Goal: Task Accomplishment & Management: Manage account settings

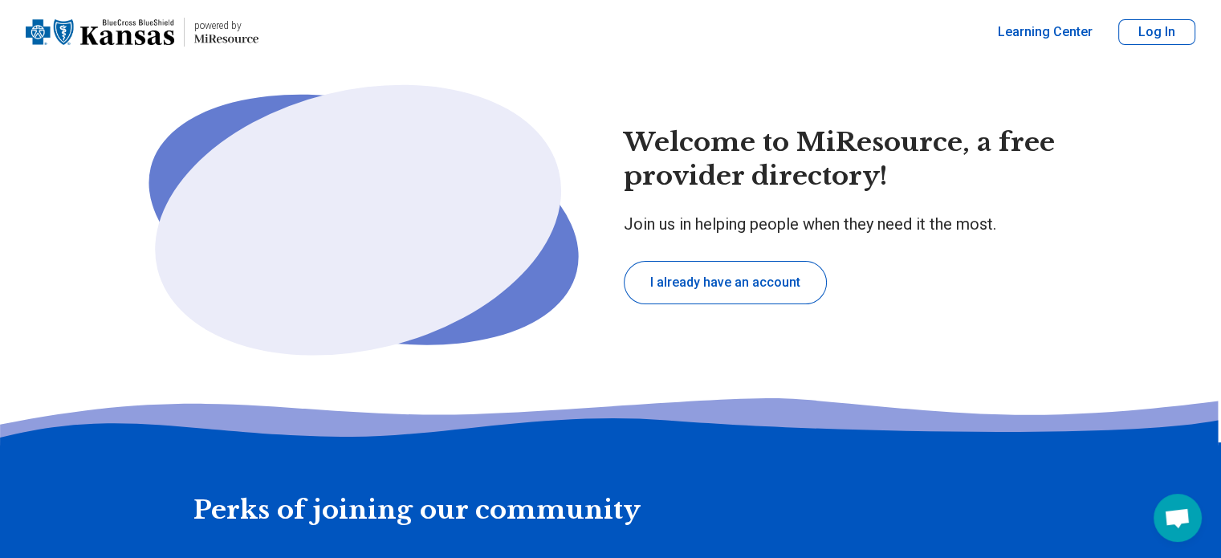
click at [1153, 33] on button "Log In" at bounding box center [1156, 32] width 77 height 26
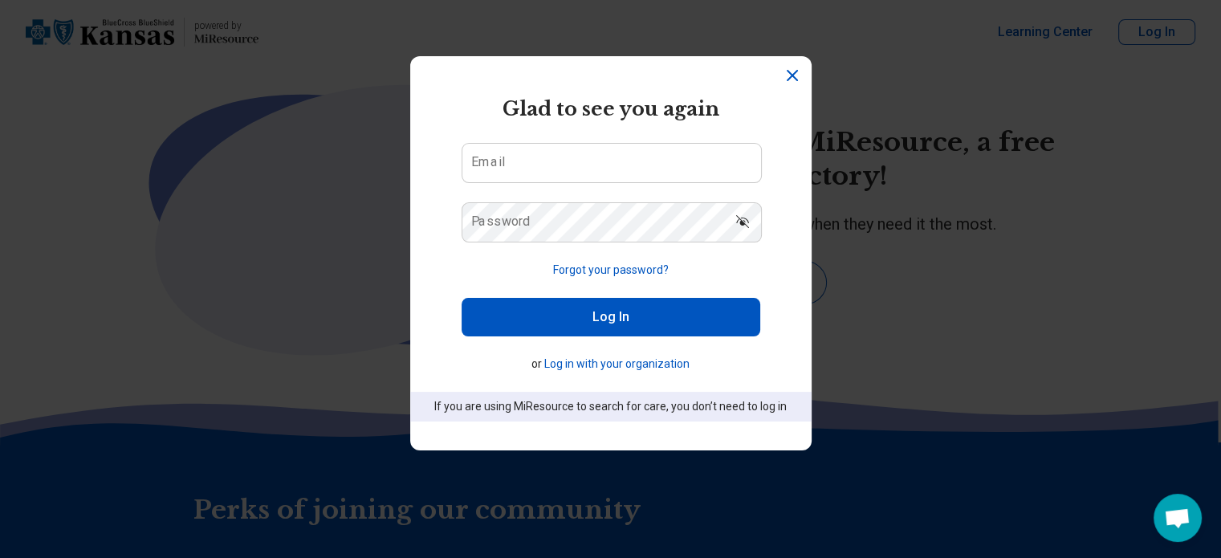
type textarea "*"
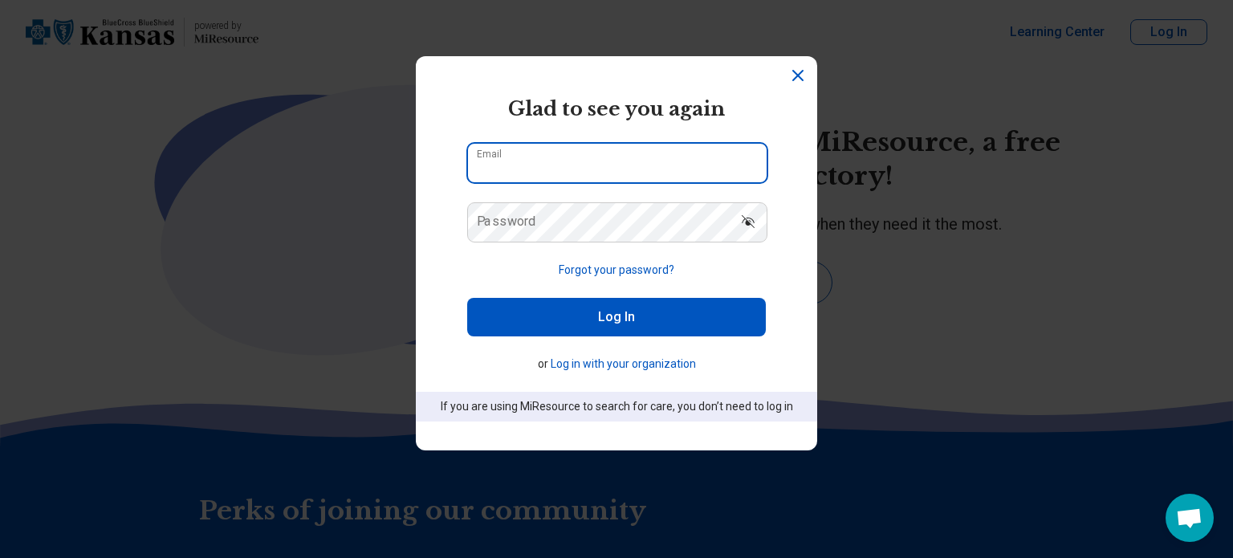
click at [536, 165] on input "Email" at bounding box center [617, 163] width 299 height 39
type input "**********"
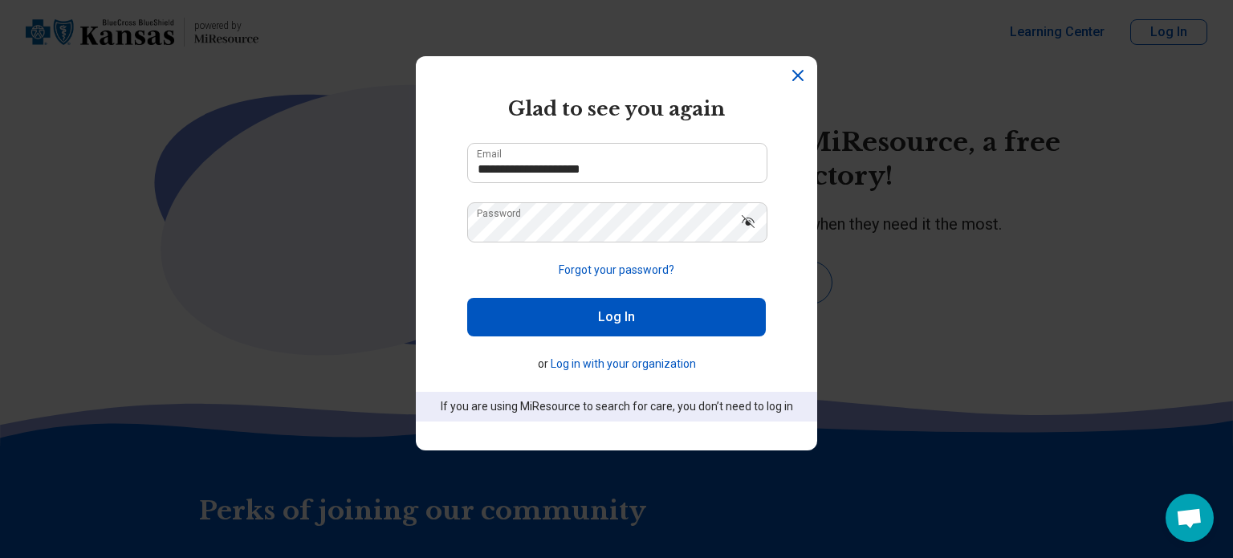
click at [632, 324] on button "Log In" at bounding box center [616, 317] width 299 height 39
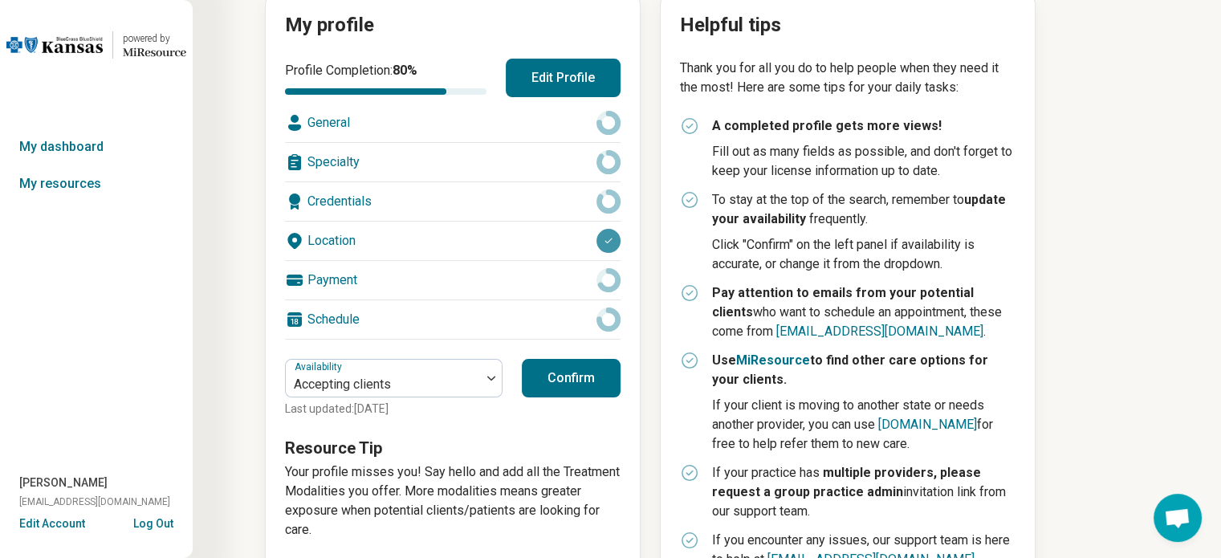
scroll to position [167, 0]
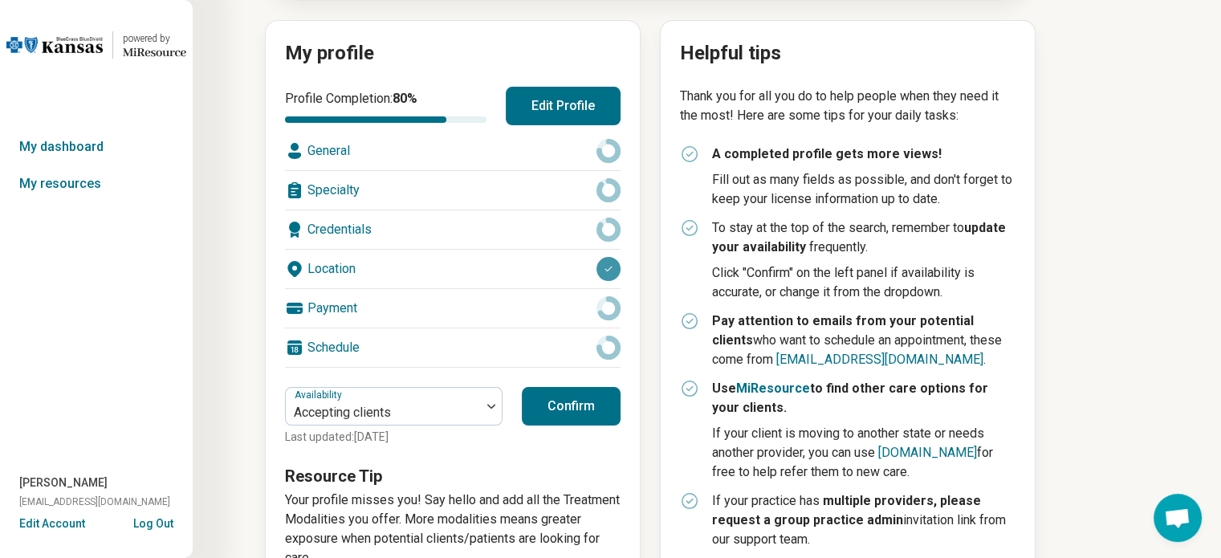
click at [597, 106] on button "Edit Profile" at bounding box center [563, 106] width 115 height 39
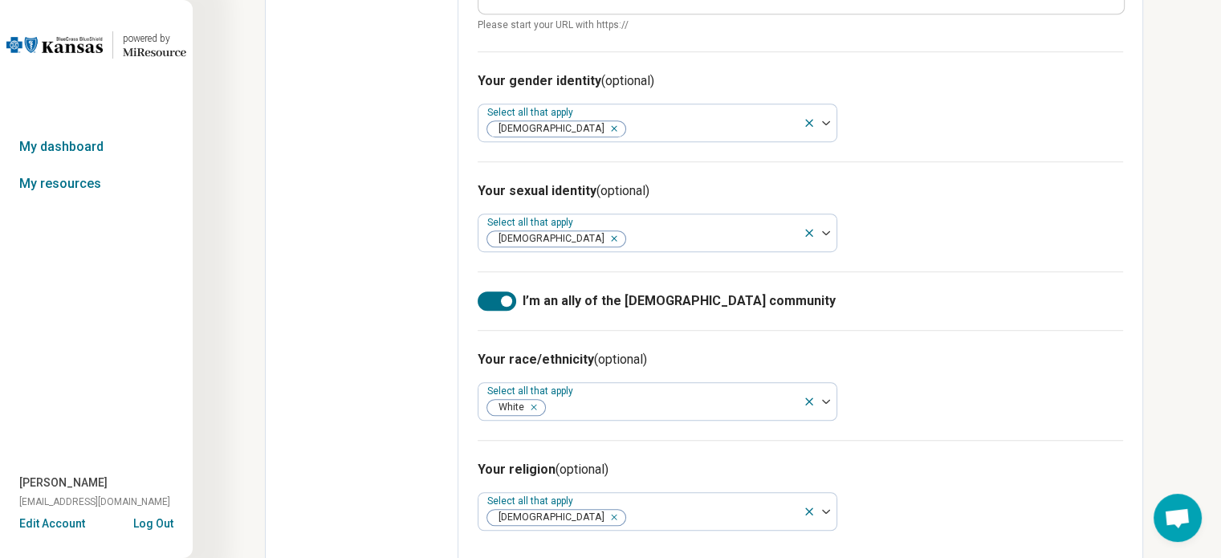
scroll to position [1035, 0]
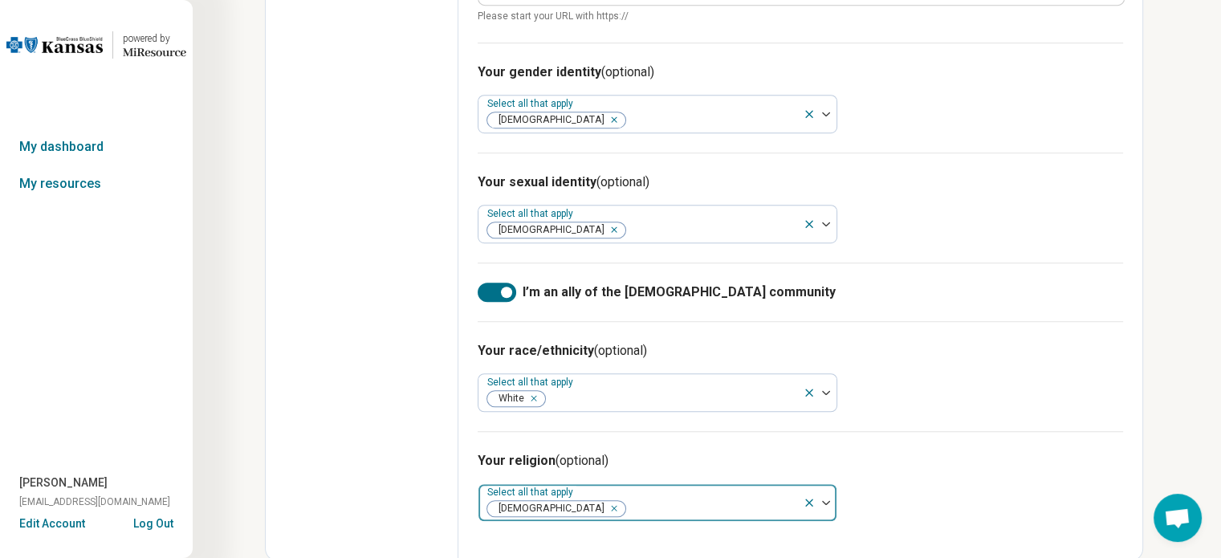
click at [806, 497] on icon at bounding box center [809, 502] width 13 height 13
click at [964, 403] on div "Your race/ethnicity (optional) Select all that apply White" at bounding box center [801, 376] width 646 height 110
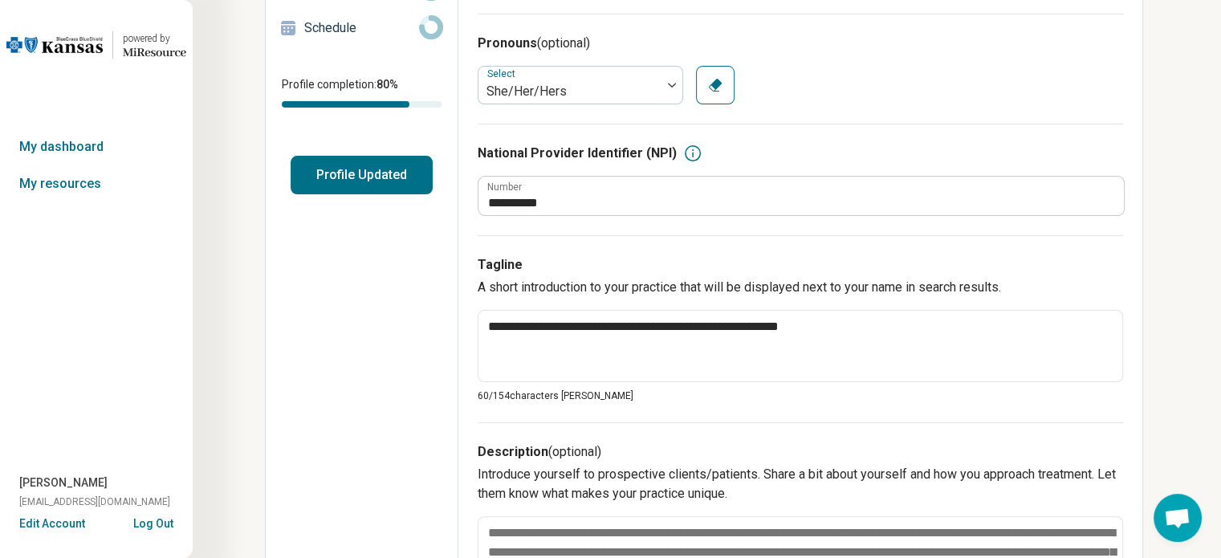
scroll to position [0, 0]
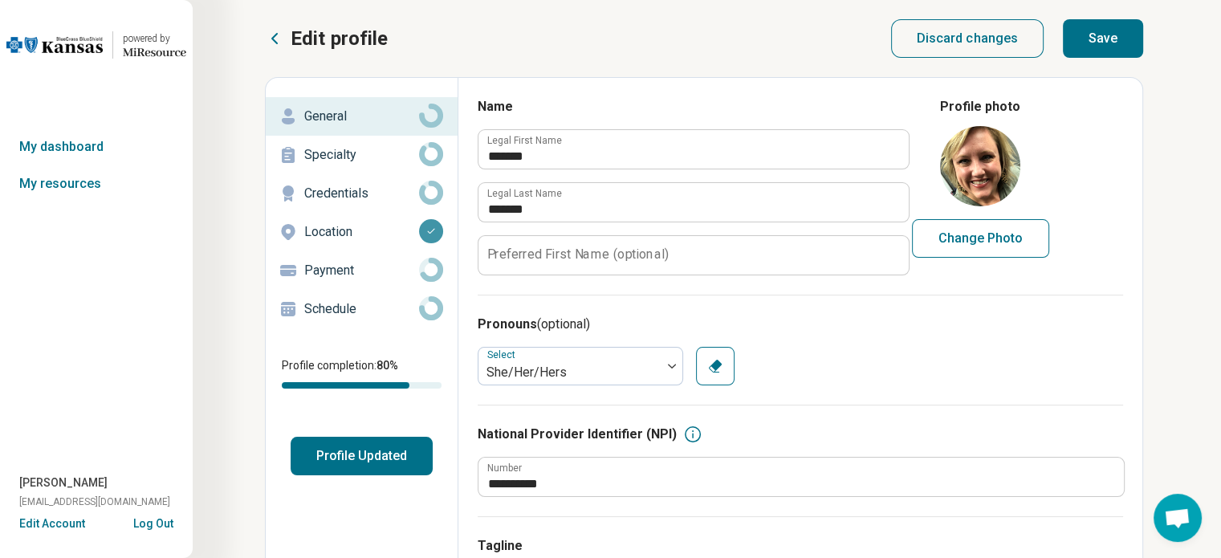
click at [340, 266] on p "Payment" at bounding box center [361, 270] width 115 height 19
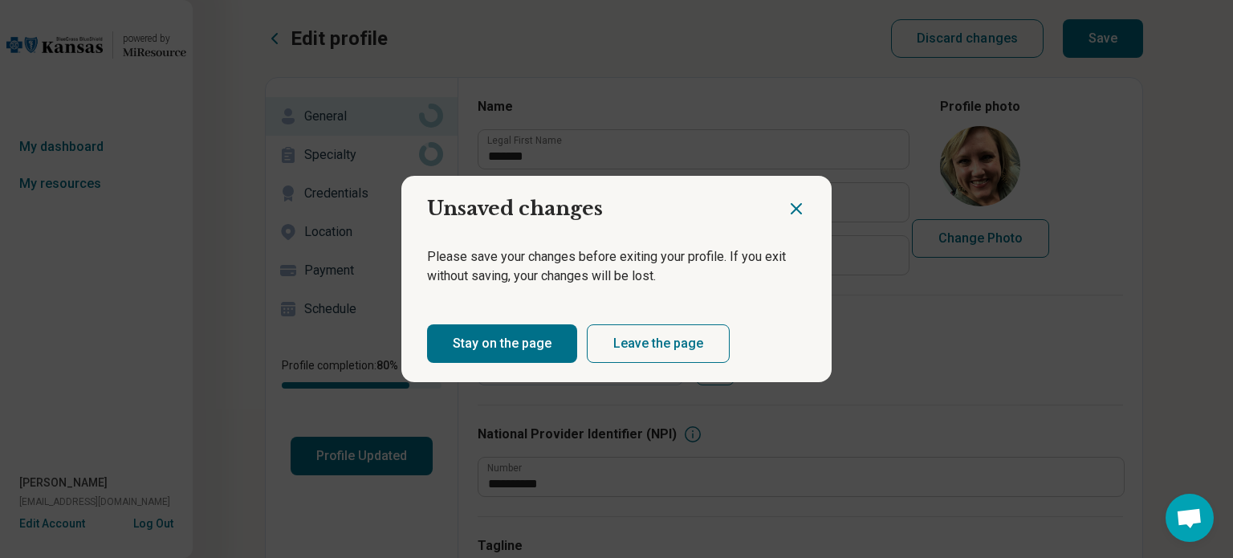
drag, startPoint x: 784, startPoint y: 207, endPoint x: 575, endPoint y: 279, distance: 221.4
click at [787, 208] on icon "Close dialog" at bounding box center [796, 208] width 19 height 19
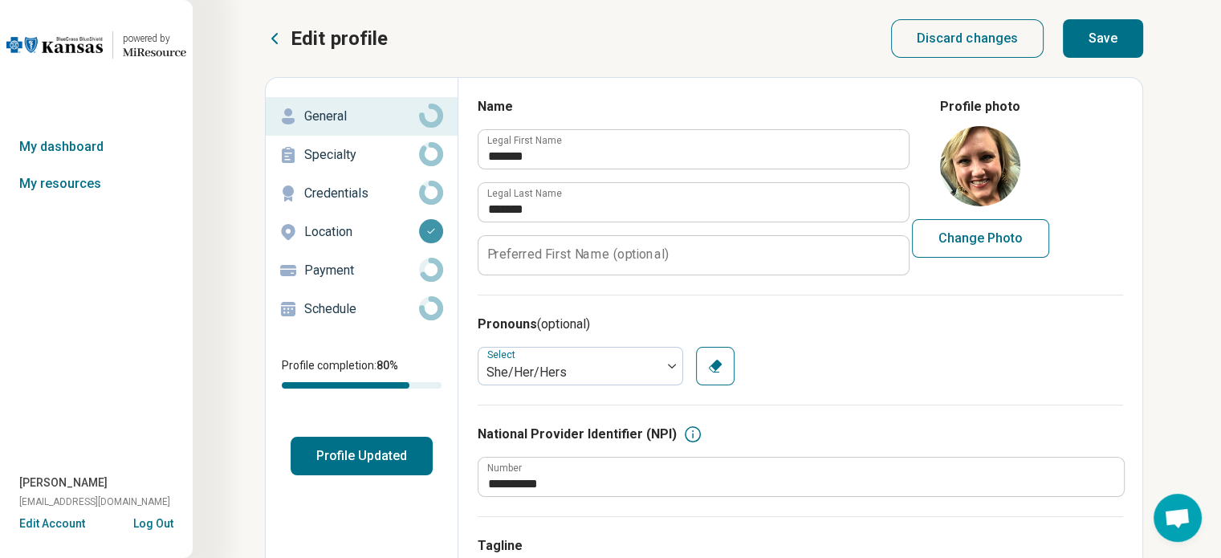
click at [334, 446] on button "Profile Updated" at bounding box center [362, 456] width 142 height 39
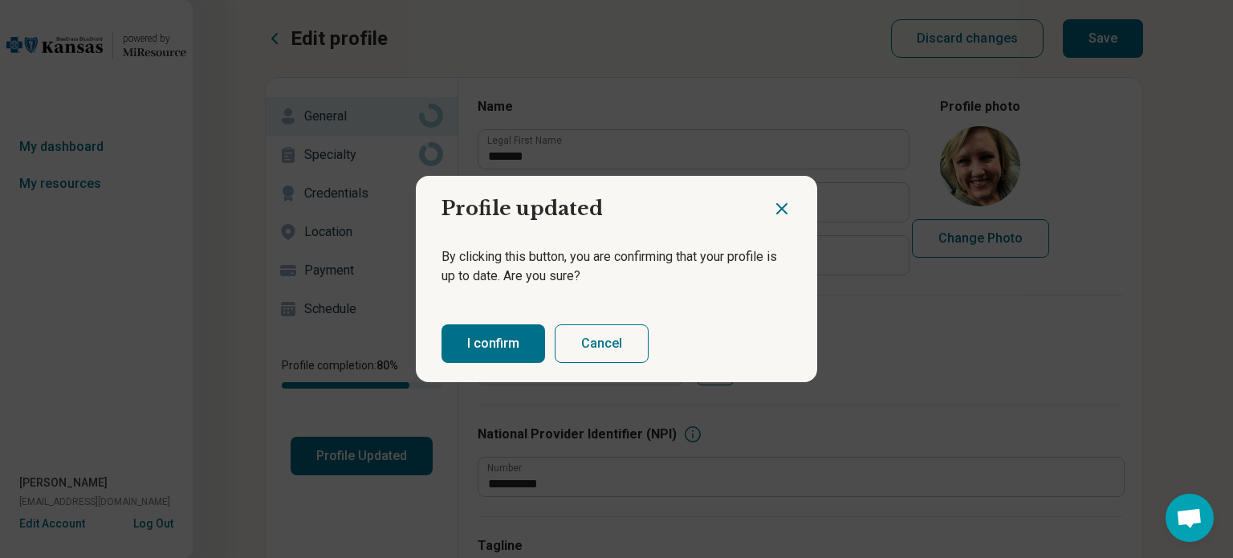
click at [490, 336] on button "I confirm" at bounding box center [494, 343] width 104 height 39
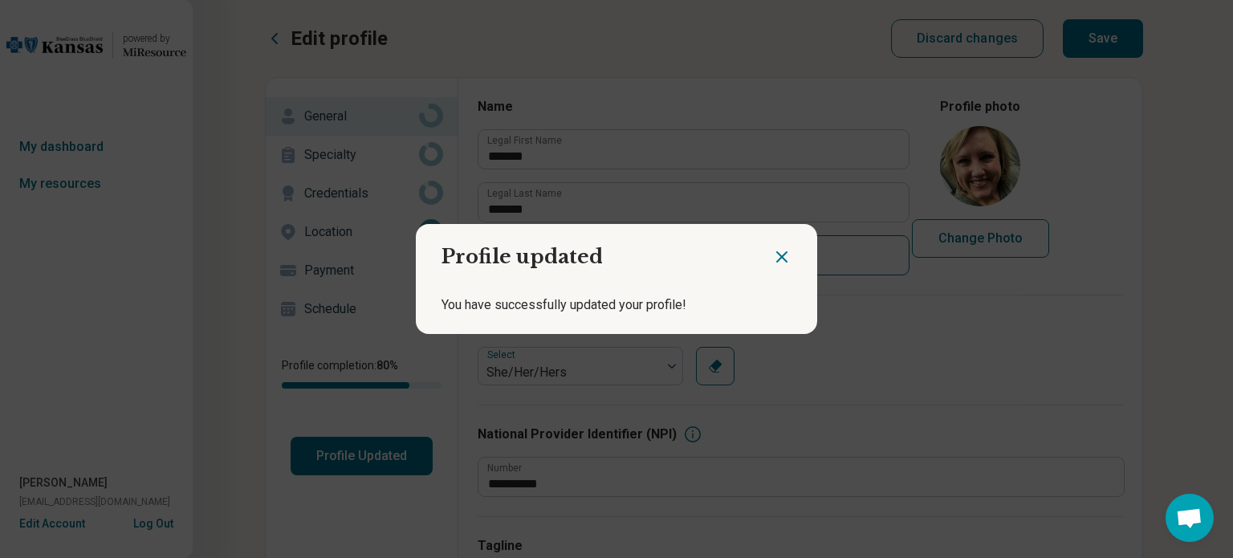
click at [776, 252] on icon "Close dialog" at bounding box center [781, 256] width 19 height 19
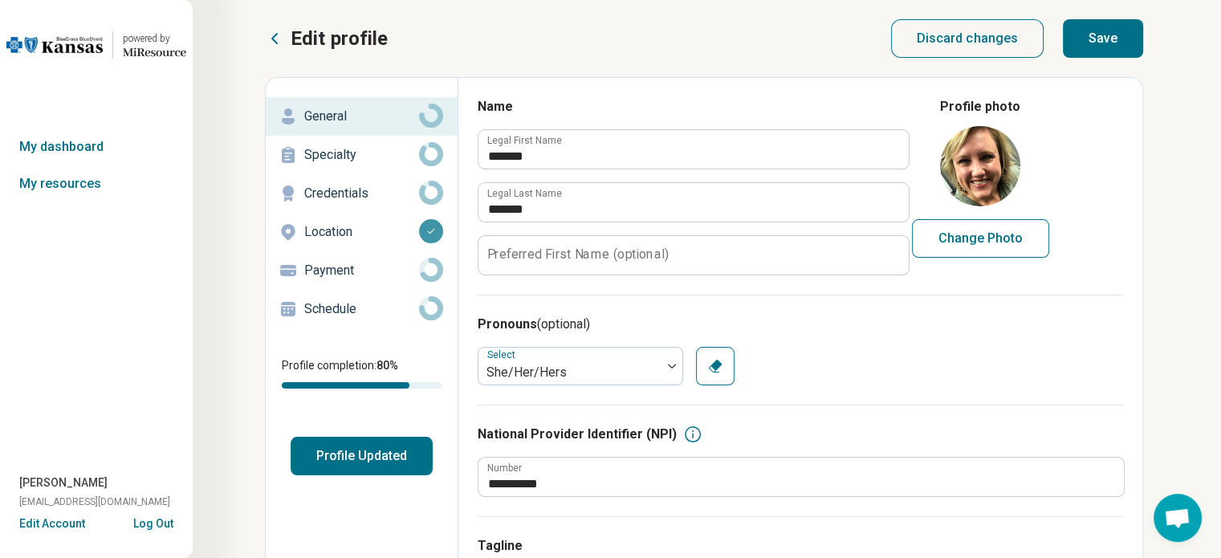
click at [352, 188] on p "Credentials" at bounding box center [361, 193] width 115 height 19
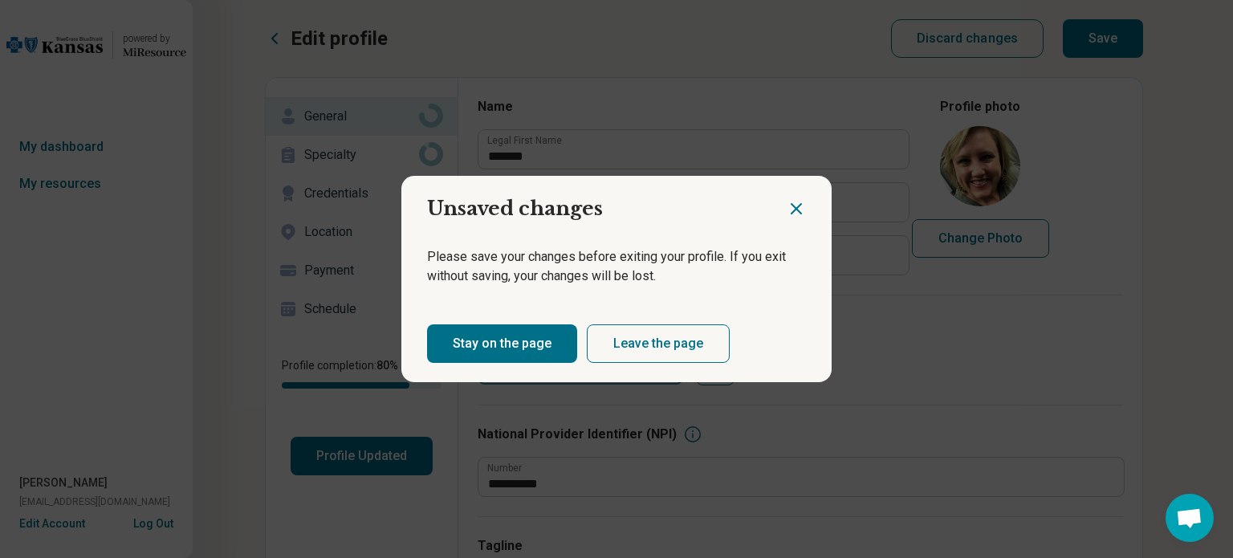
click at [642, 349] on button "Leave the page" at bounding box center [658, 343] width 143 height 39
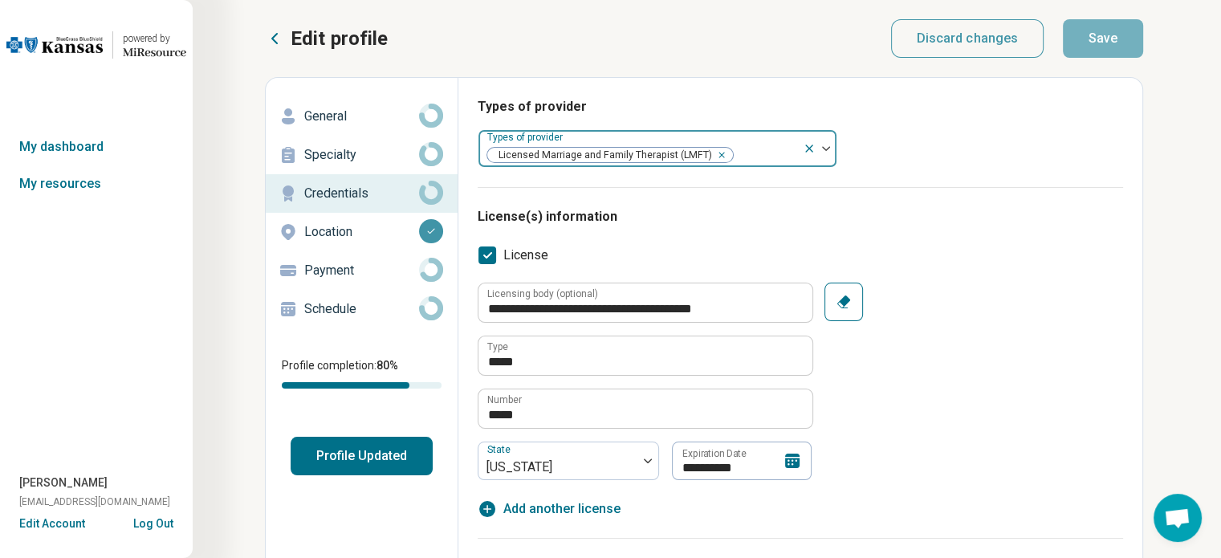
click at [823, 147] on img at bounding box center [826, 148] width 8 height 5
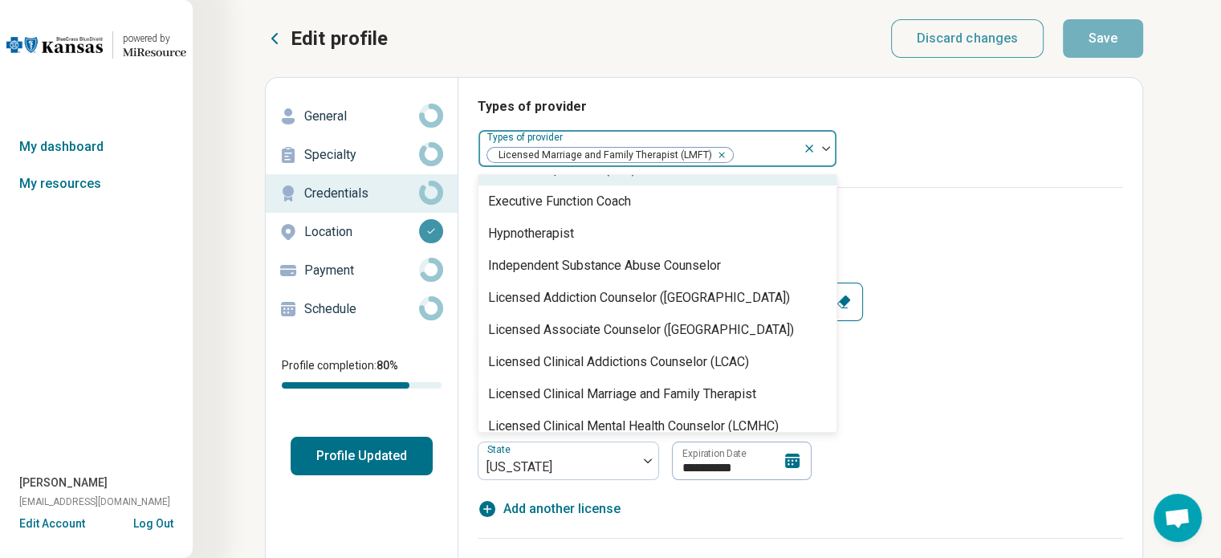
scroll to position [562, 0]
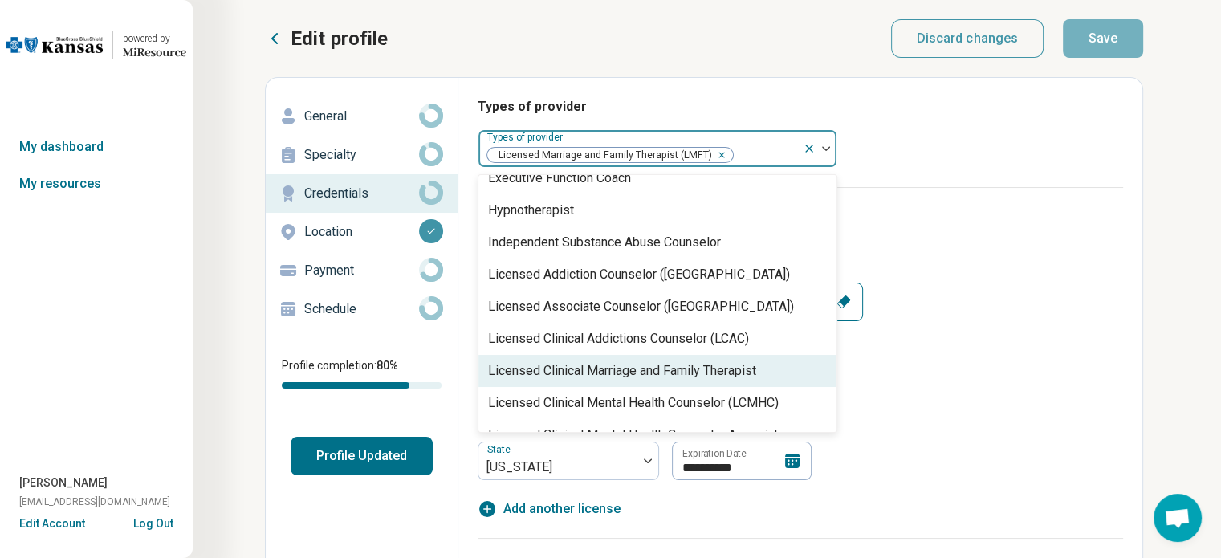
click at [621, 381] on div "Licensed Clinical Marriage and Family Therapist" at bounding box center [658, 371] width 358 height 32
type textarea "*"
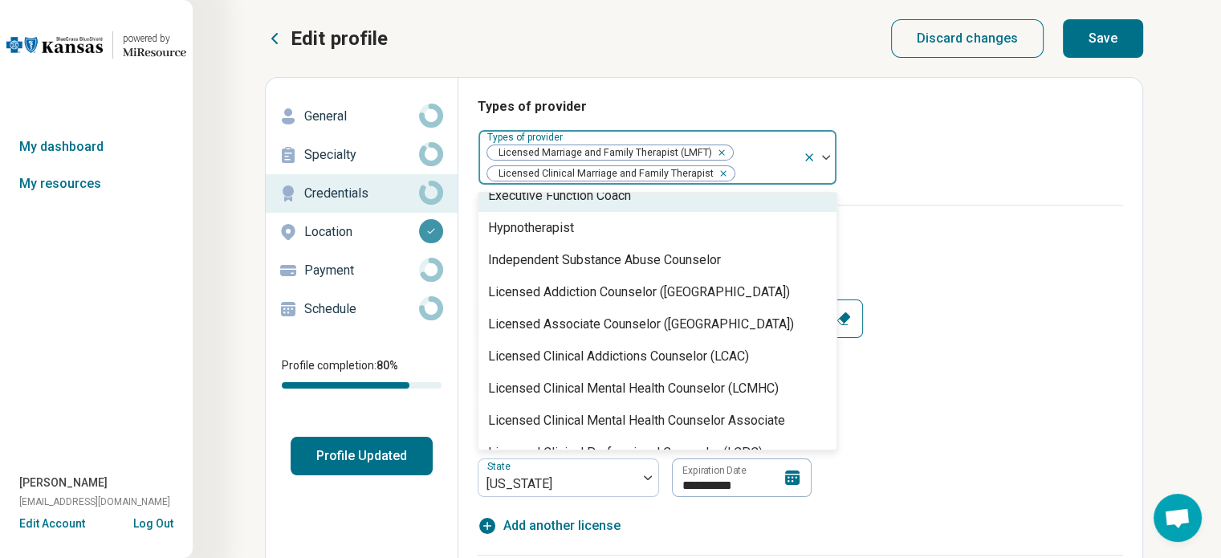
click at [722, 153] on div "Remove [object Object]" at bounding box center [718, 152] width 19 height 19
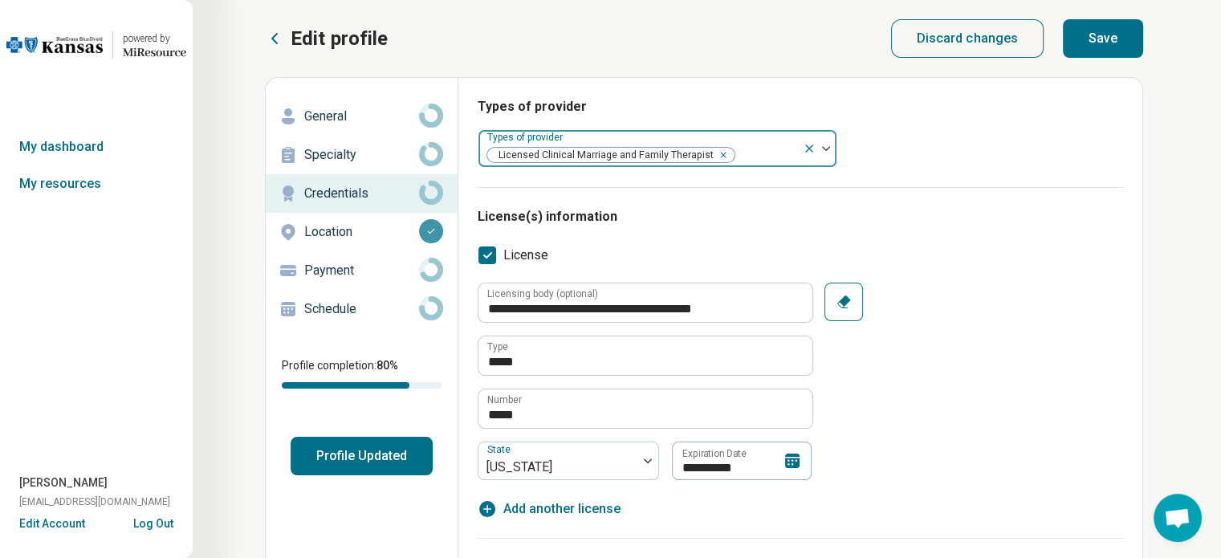
click at [1002, 151] on div "Types of provider Types of provider Licensed Clinical Marriage and Family Thera…" at bounding box center [801, 142] width 646 height 90
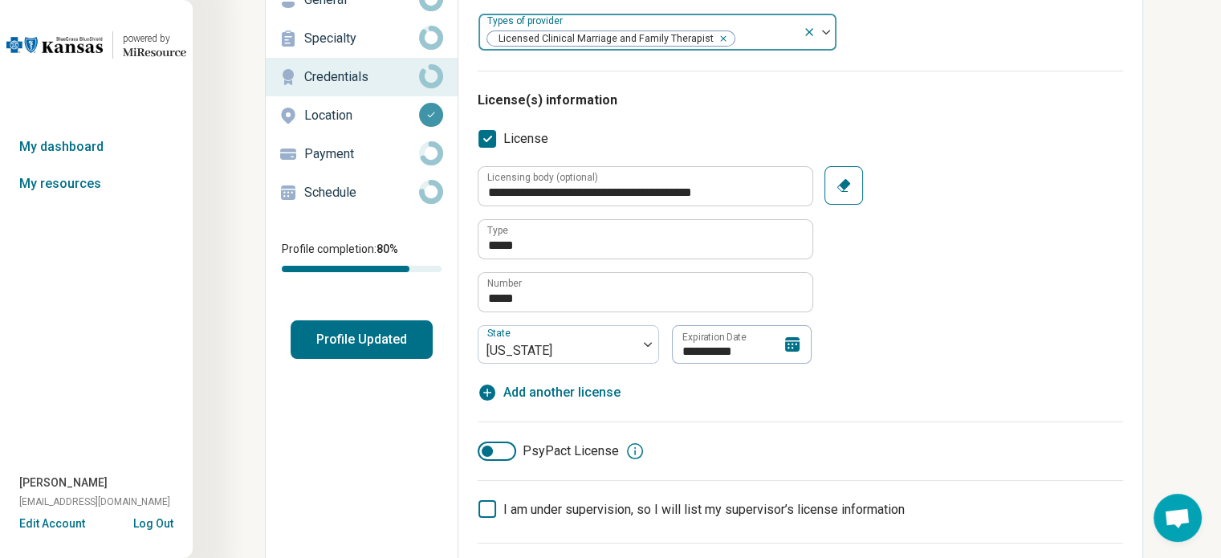
scroll to position [161, 0]
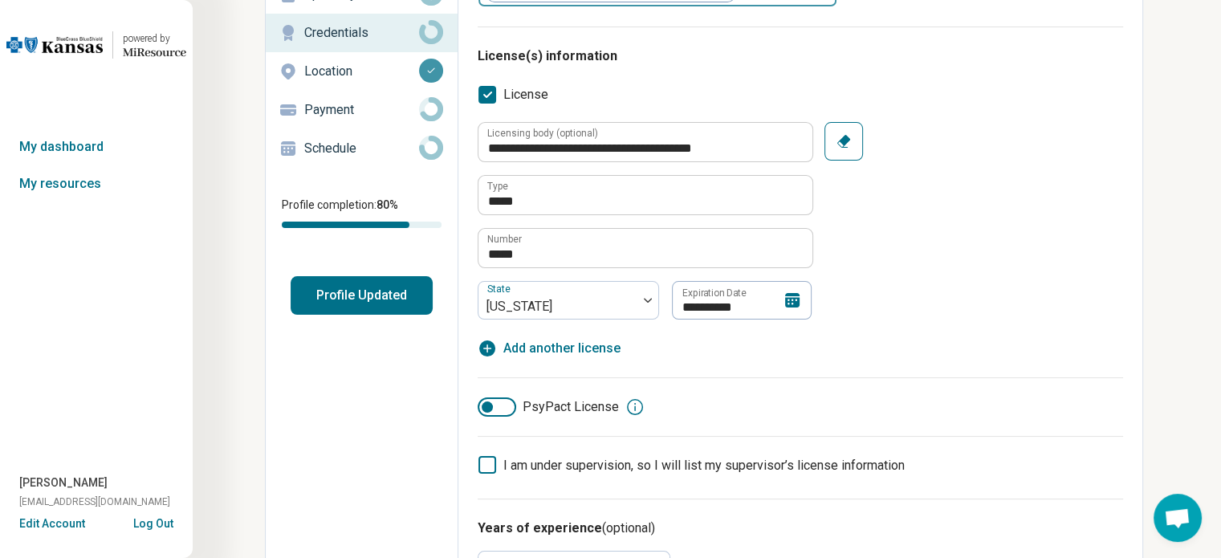
click at [791, 304] on icon at bounding box center [792, 300] width 14 height 14
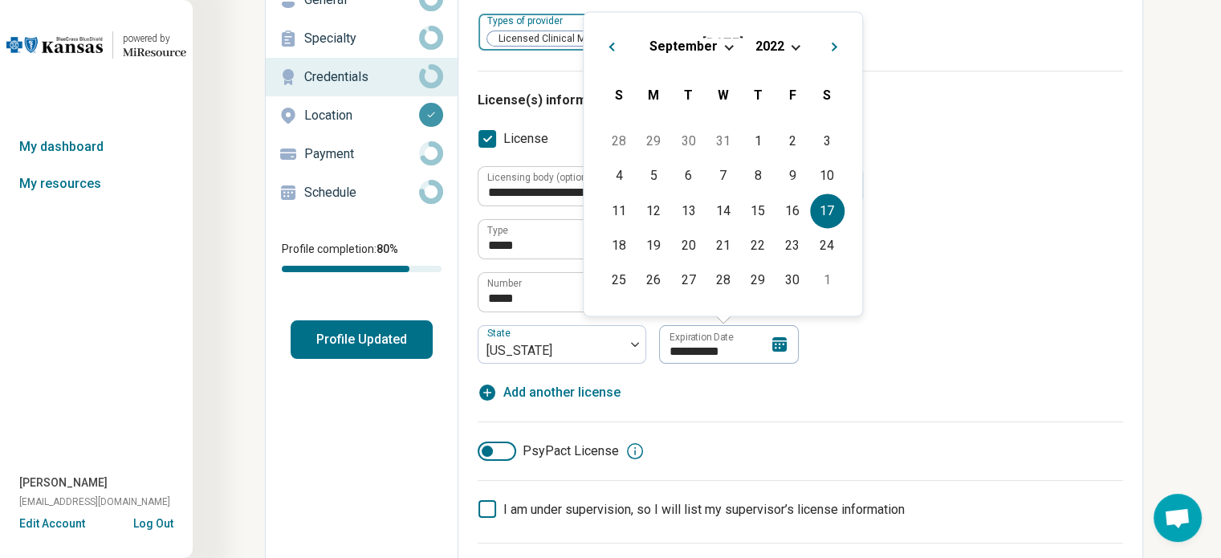
scroll to position [80, 0]
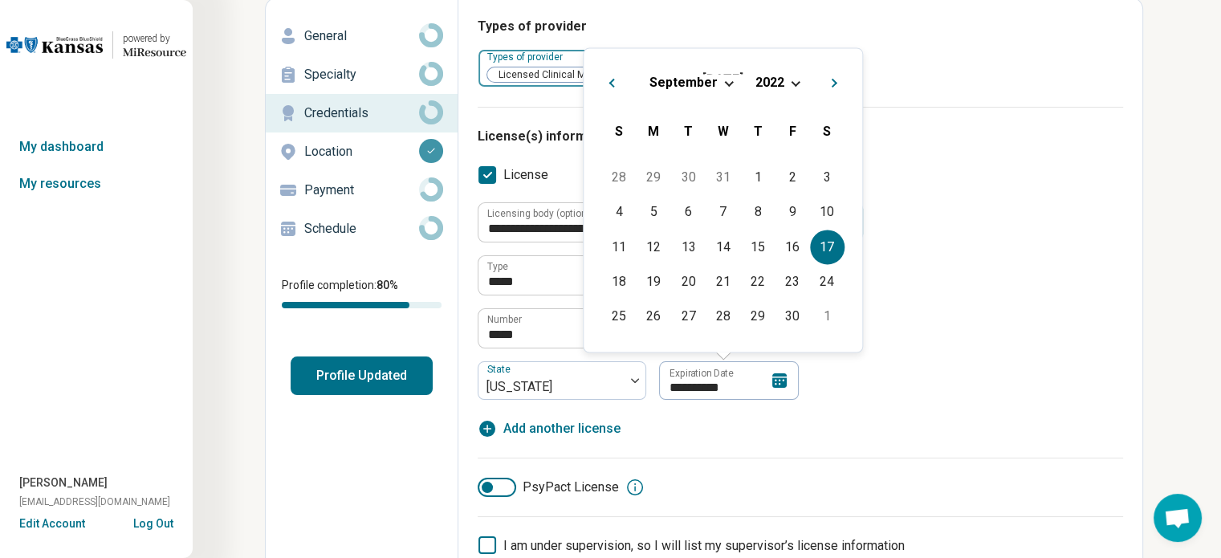
click at [792, 80] on span "Choose Date" at bounding box center [796, 81] width 9 height 9
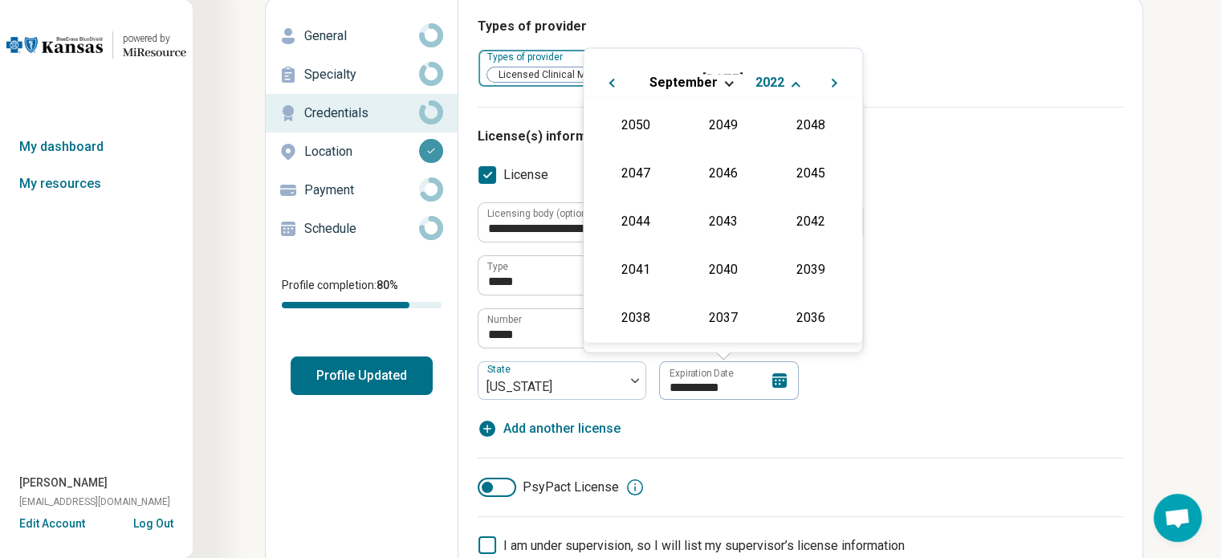
scroll to position [339, 0]
click at [607, 171] on div "2026" at bounding box center [636, 171] width 78 height 29
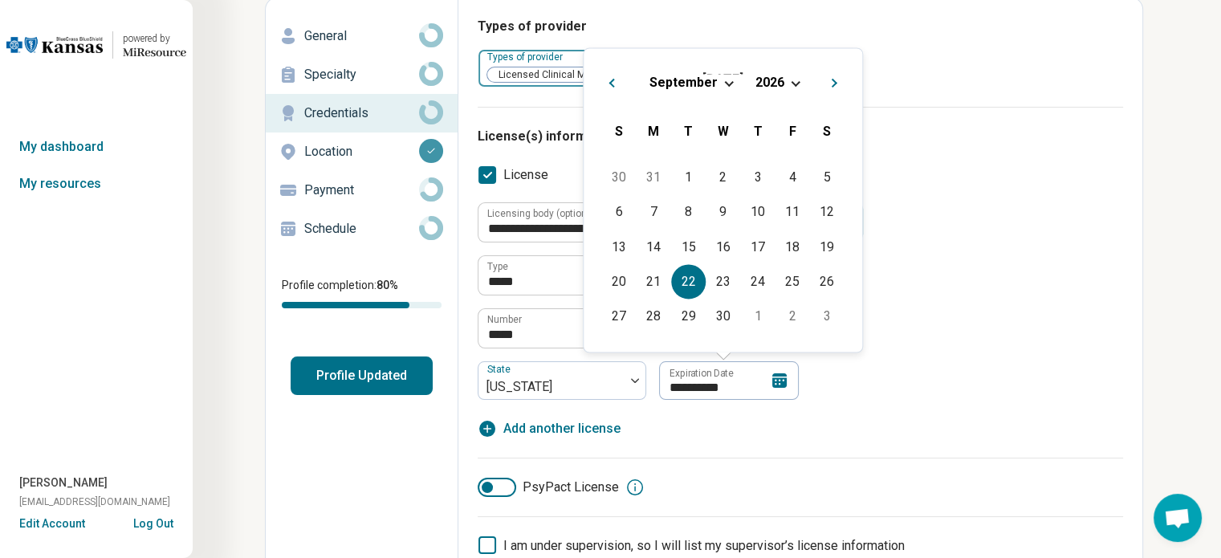
click at [697, 285] on div "22" at bounding box center [688, 281] width 35 height 35
type input "**********"
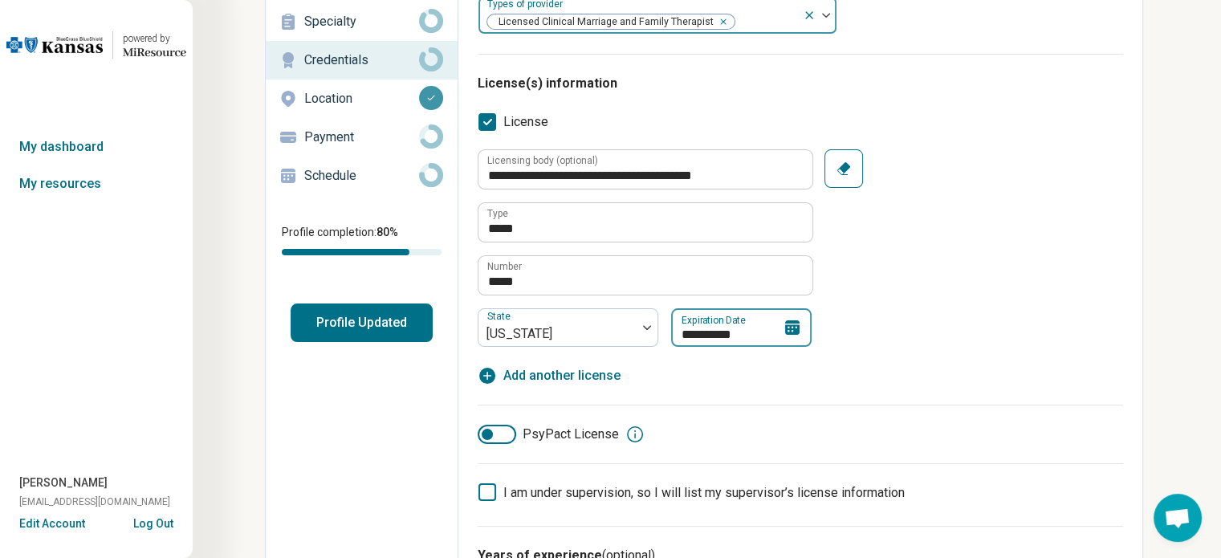
scroll to position [161, 0]
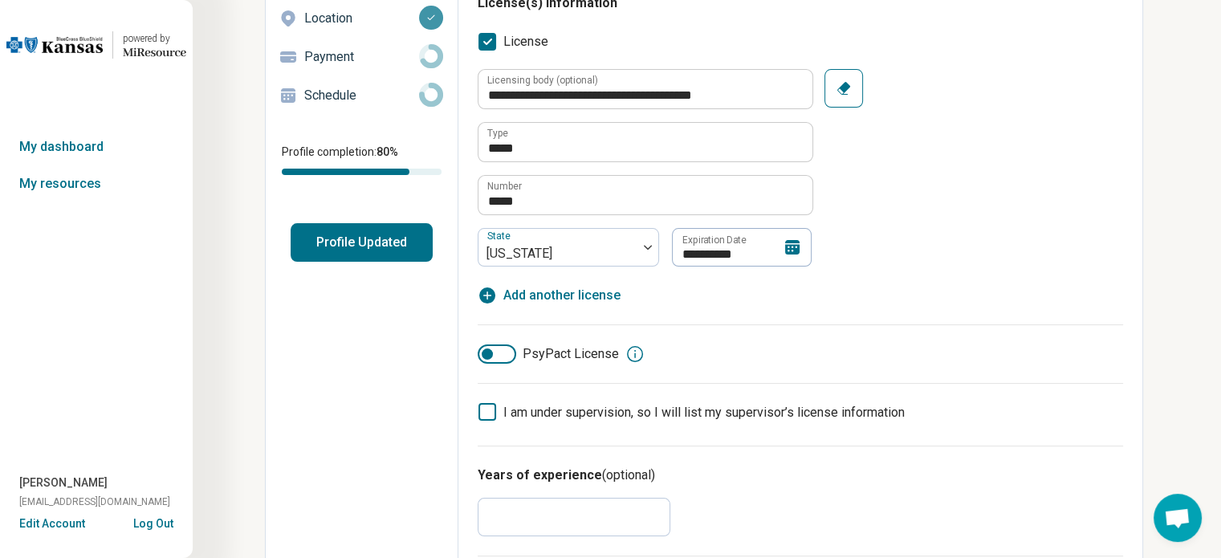
scroll to position [321, 0]
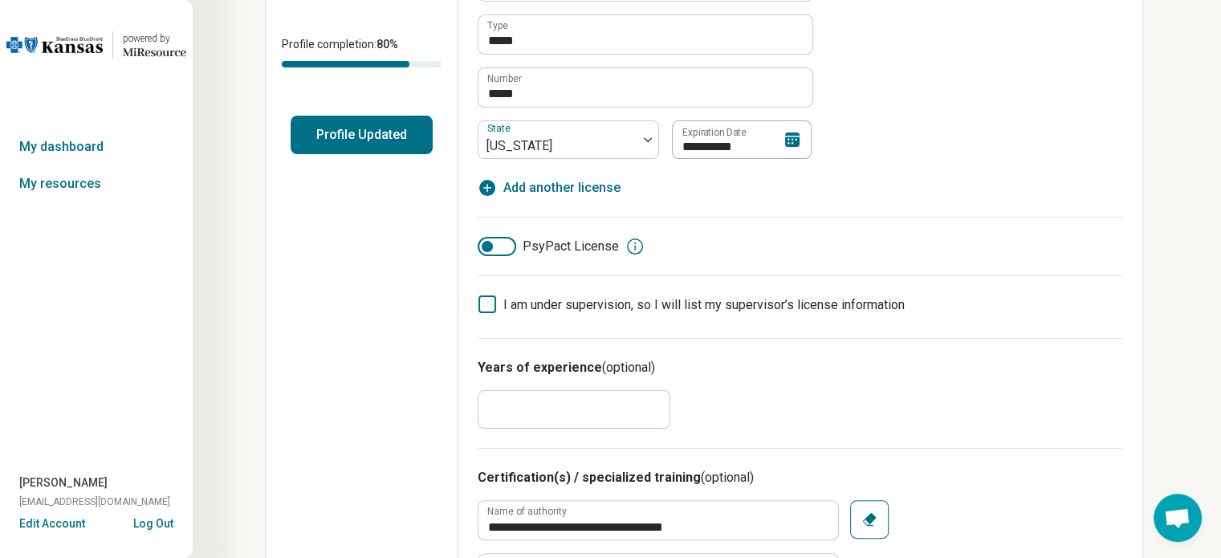
drag, startPoint x: 527, startPoint y: 407, endPoint x: 466, endPoint y: 409, distance: 61.0
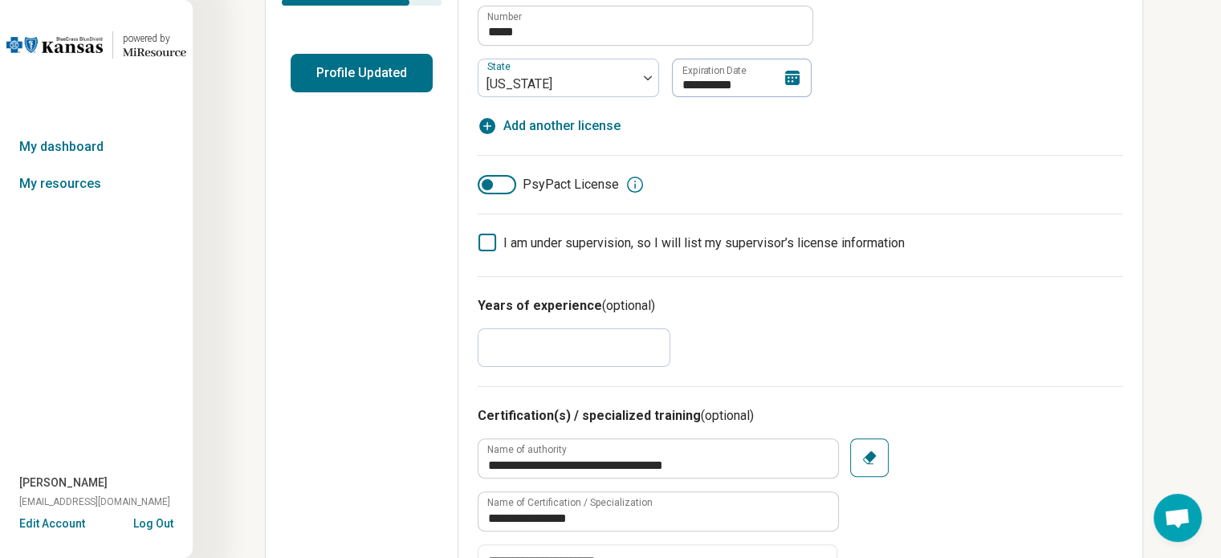
scroll to position [401, 0]
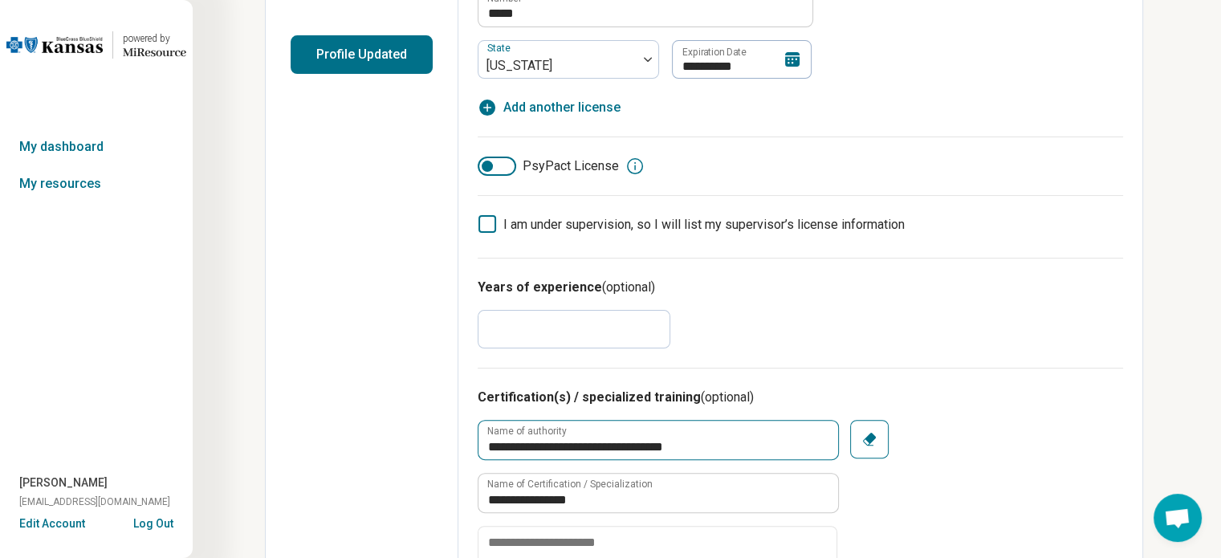
type input "*"
click at [605, 441] on input "**********" at bounding box center [659, 440] width 360 height 39
type input "**********"
click at [821, 339] on div "Years of experience (optional) *" at bounding box center [801, 313] width 646 height 110
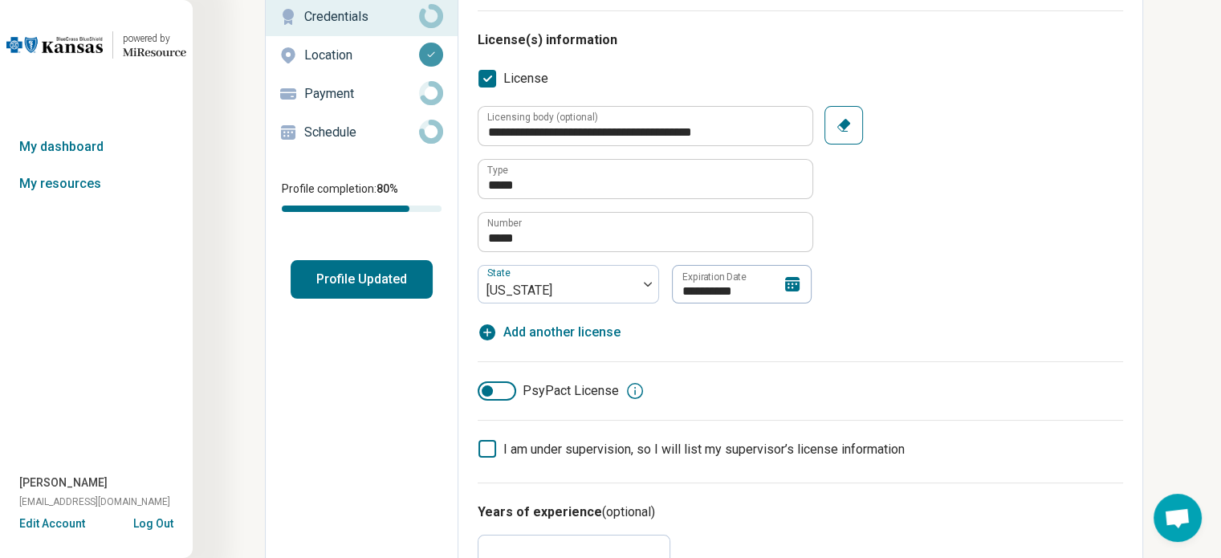
scroll to position [0, 0]
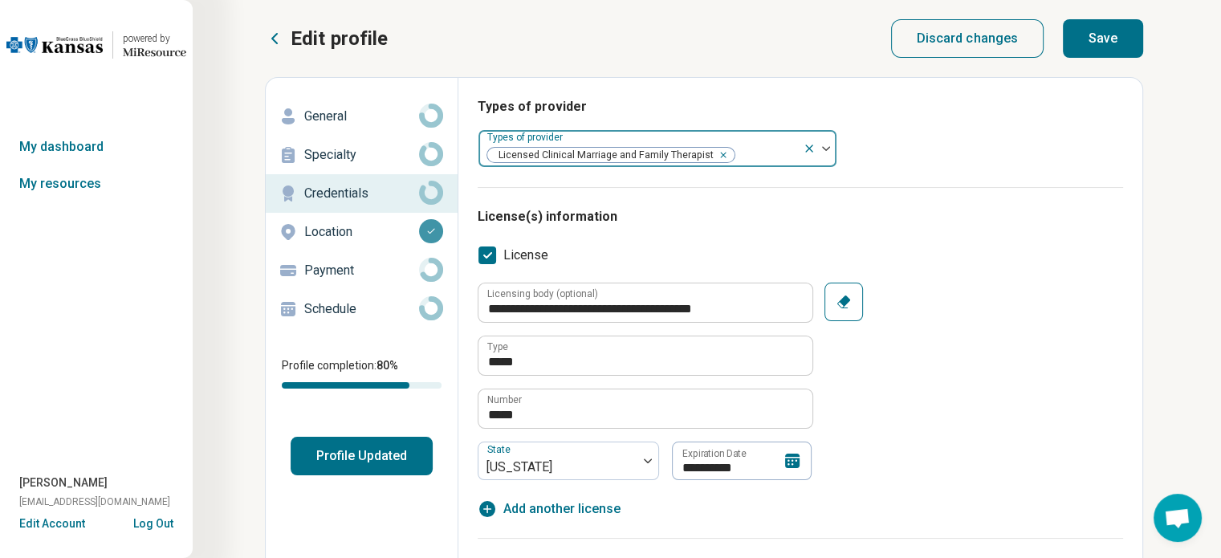
click at [1098, 54] on button "Save" at bounding box center [1103, 38] width 80 height 39
click at [343, 117] on p "General" at bounding box center [361, 116] width 115 height 19
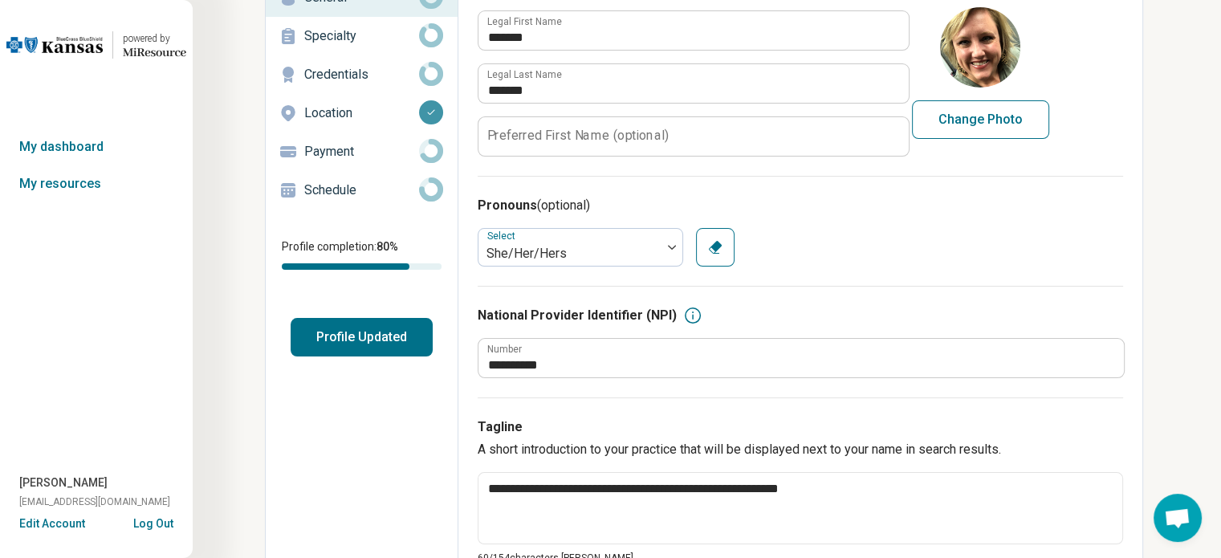
scroll to position [80, 0]
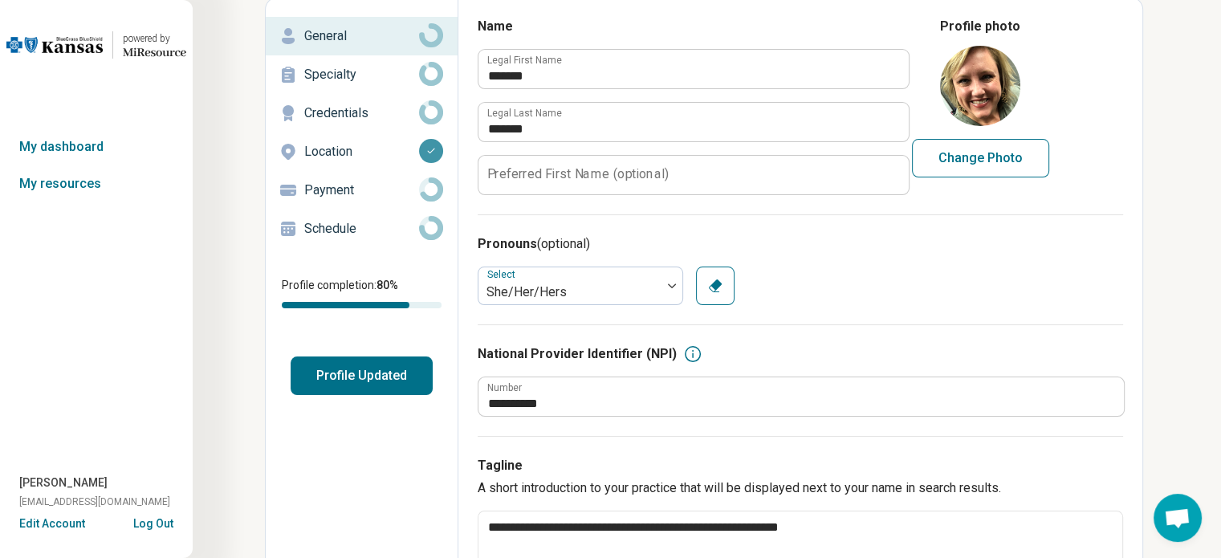
click at [323, 79] on p "Specialty" at bounding box center [361, 74] width 115 height 19
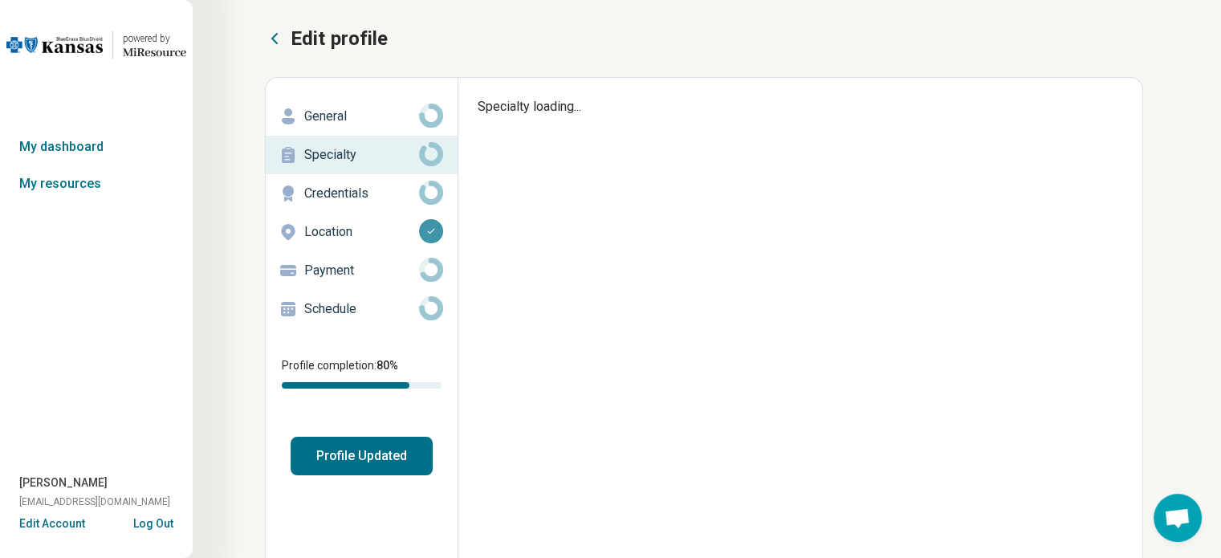
click at [324, 197] on p "Credentials" at bounding box center [361, 193] width 115 height 19
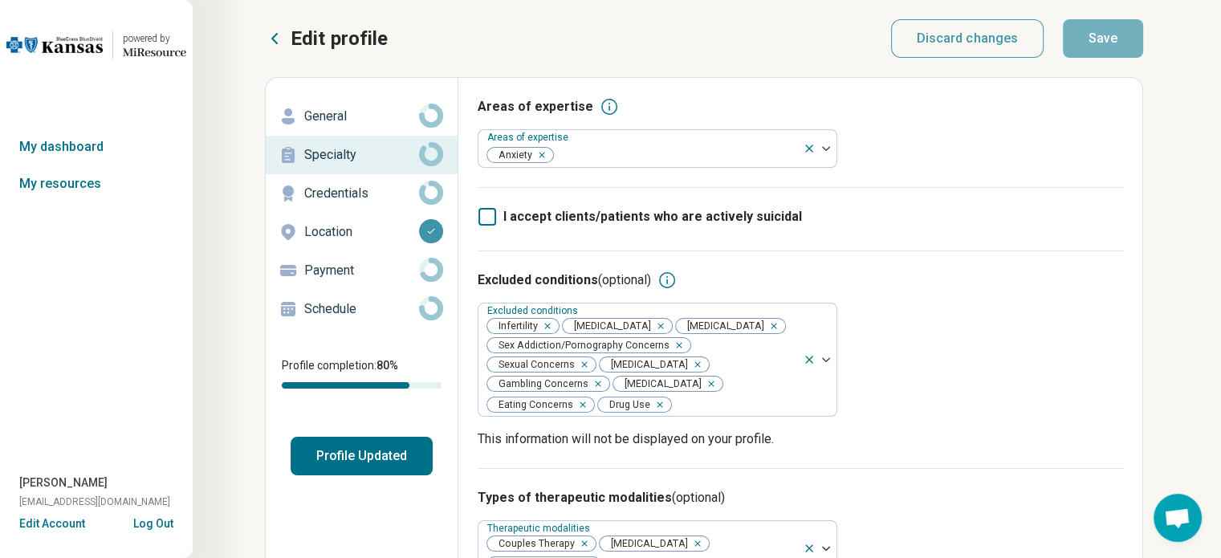
type textarea "*"
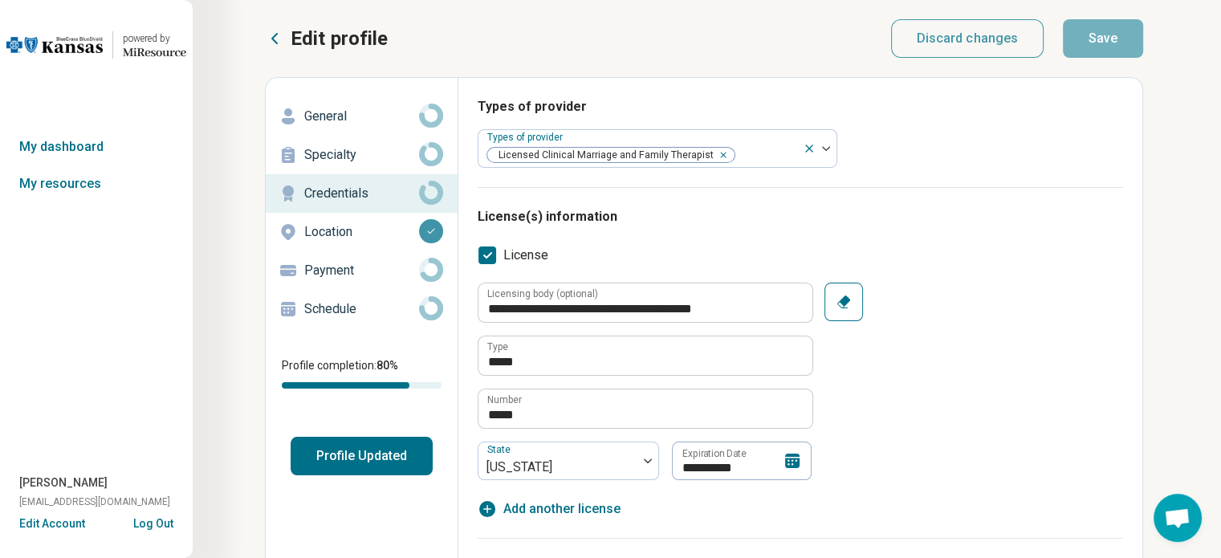
click at [334, 269] on p "Payment" at bounding box center [361, 270] width 115 height 19
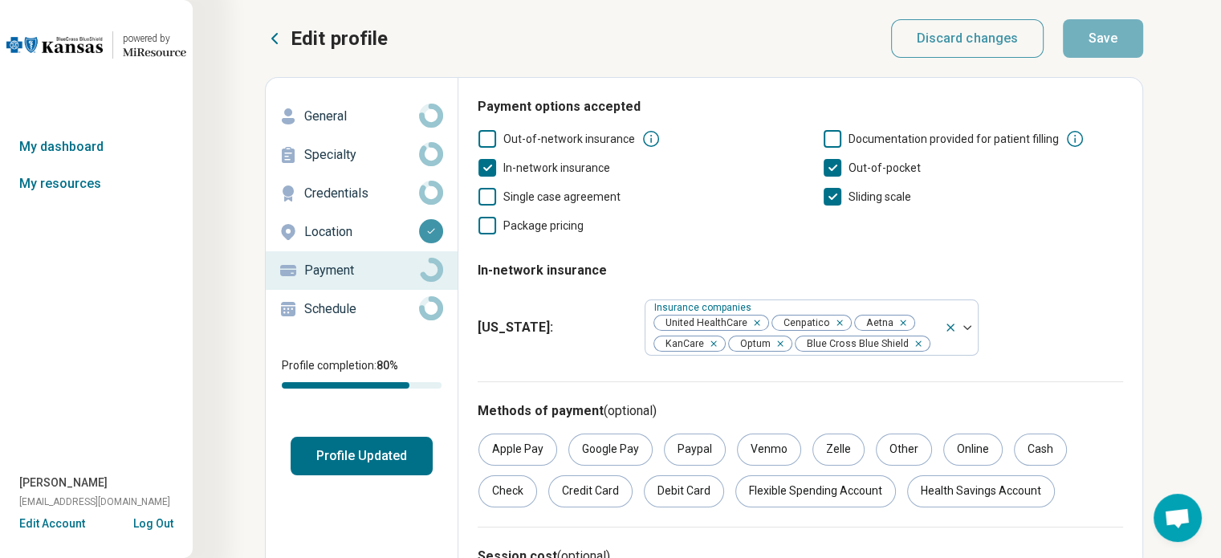
click at [364, 454] on button "Profile Updated" at bounding box center [362, 456] width 142 height 39
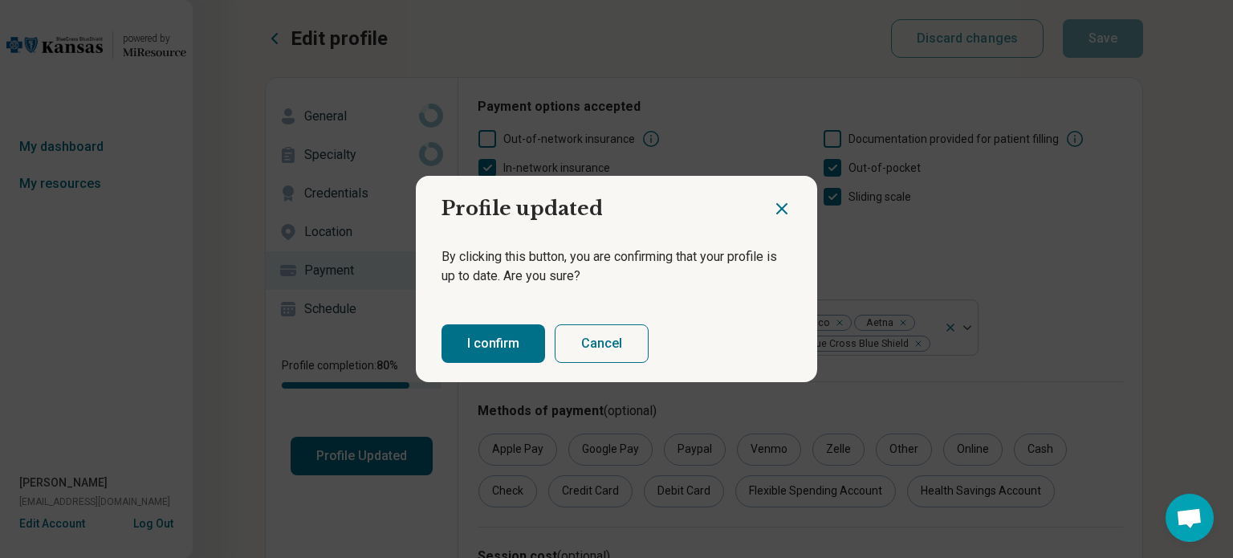
click at [514, 341] on button "I confirm" at bounding box center [494, 343] width 104 height 39
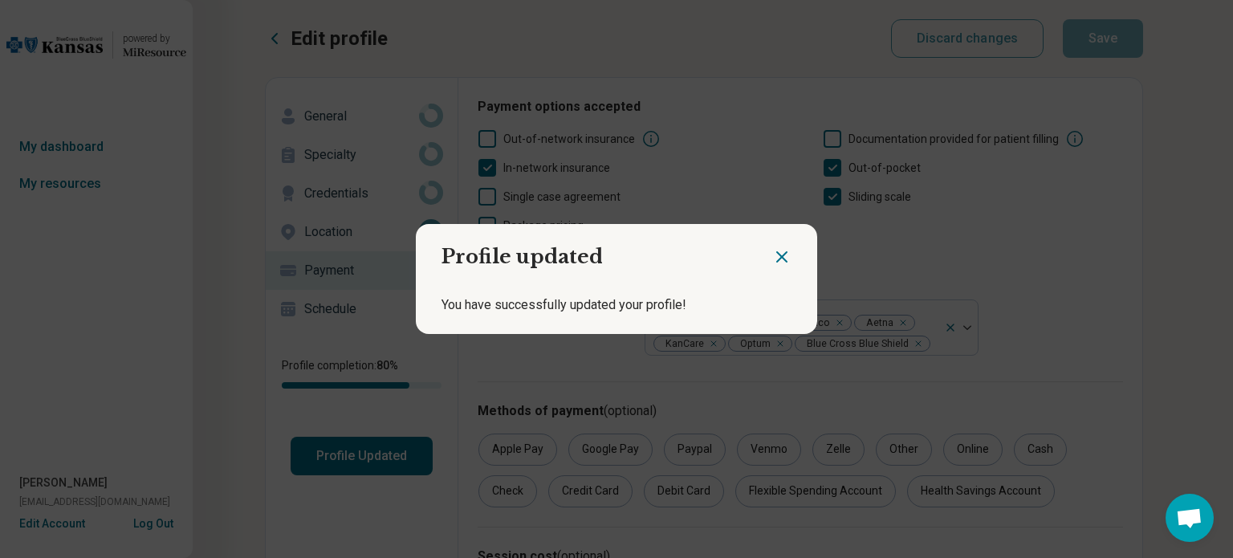
click at [774, 250] on icon "Close dialog" at bounding box center [781, 256] width 19 height 19
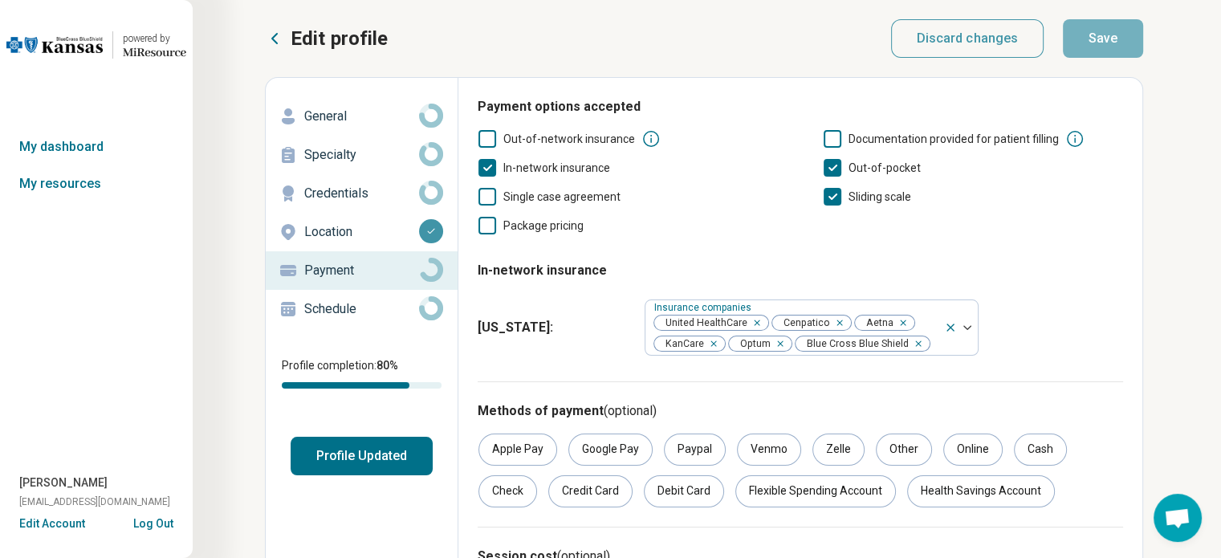
click at [71, 48] on img at bounding box center [54, 45] width 96 height 39
